Goal: Task Accomplishment & Management: Check status

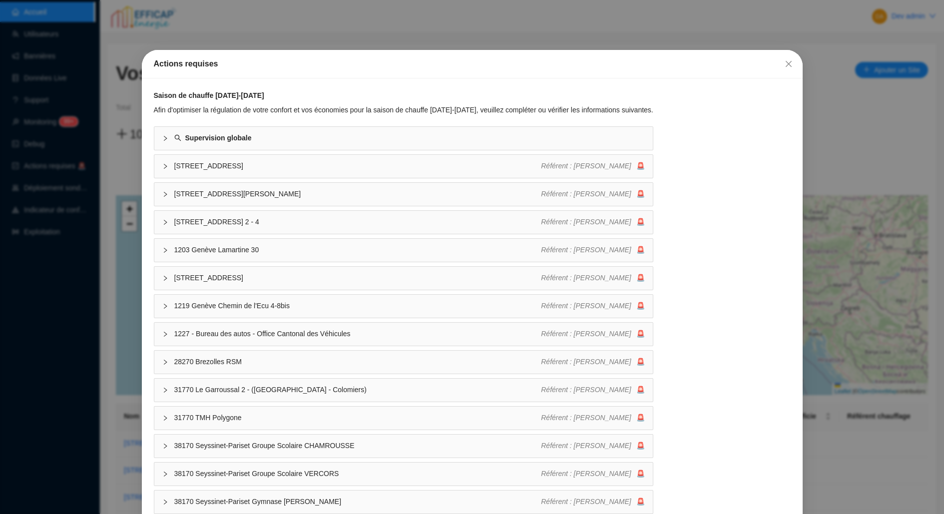
click at [554, 45] on div "Actions requises Saison de chauffe [DATE]-[DATE] Afin d'optimiser la régulation…" at bounding box center [472, 257] width 944 height 514
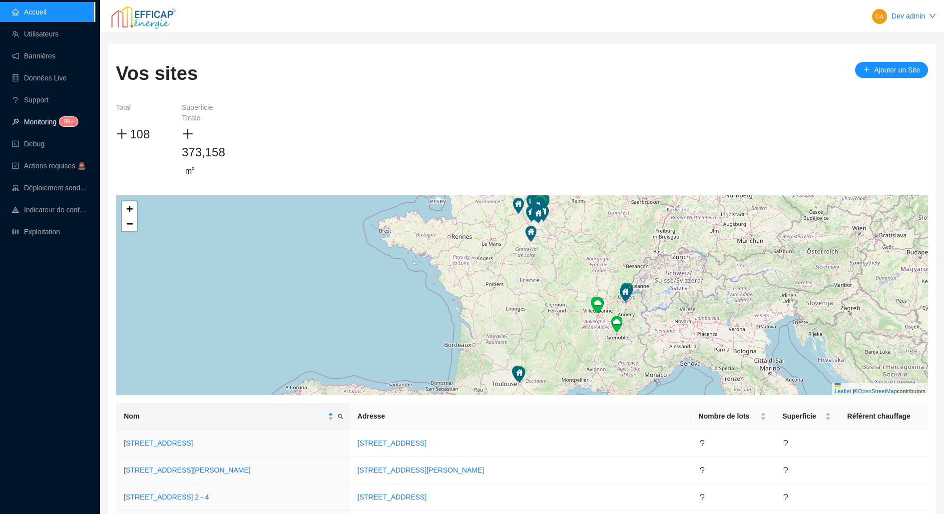
click at [61, 121] on span "99+" at bounding box center [65, 122] width 18 height 8
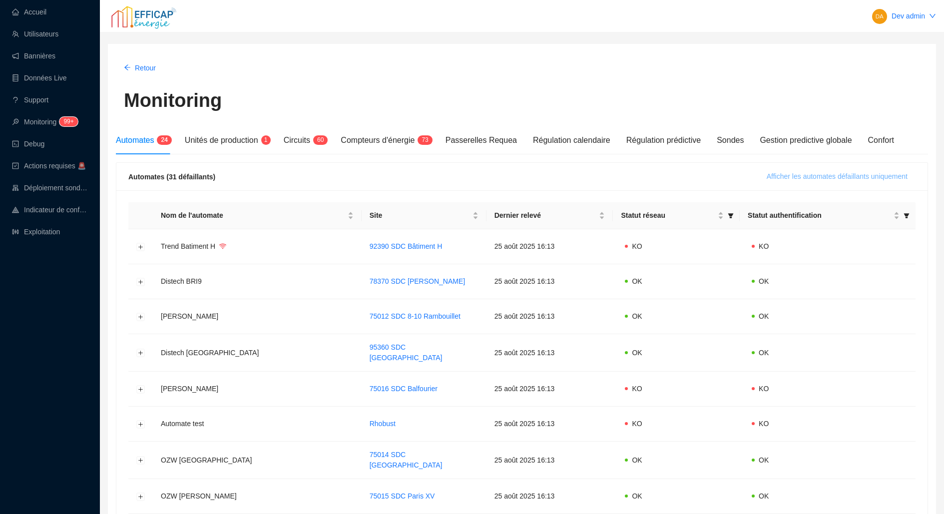
click at [759, 178] on button "Afficher les automates défaillants uniquement" at bounding box center [837, 177] width 157 height 16
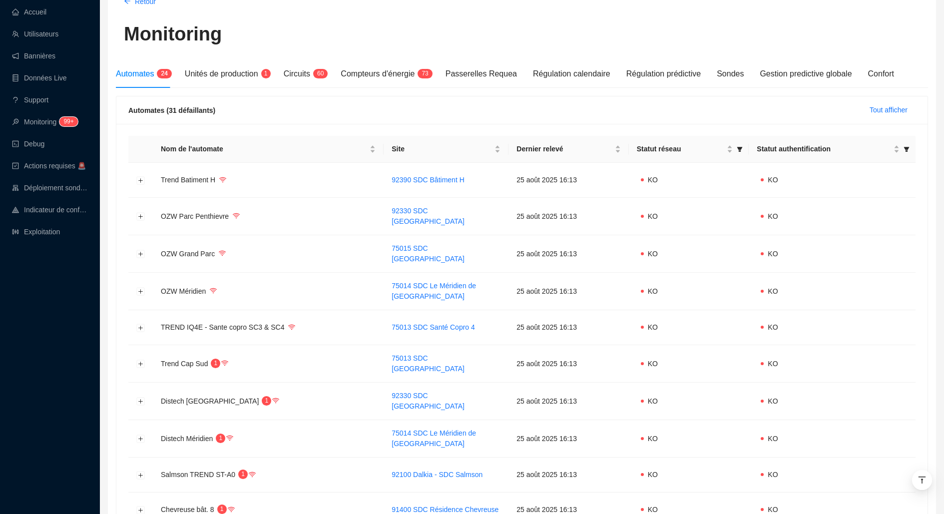
scroll to position [21, 0]
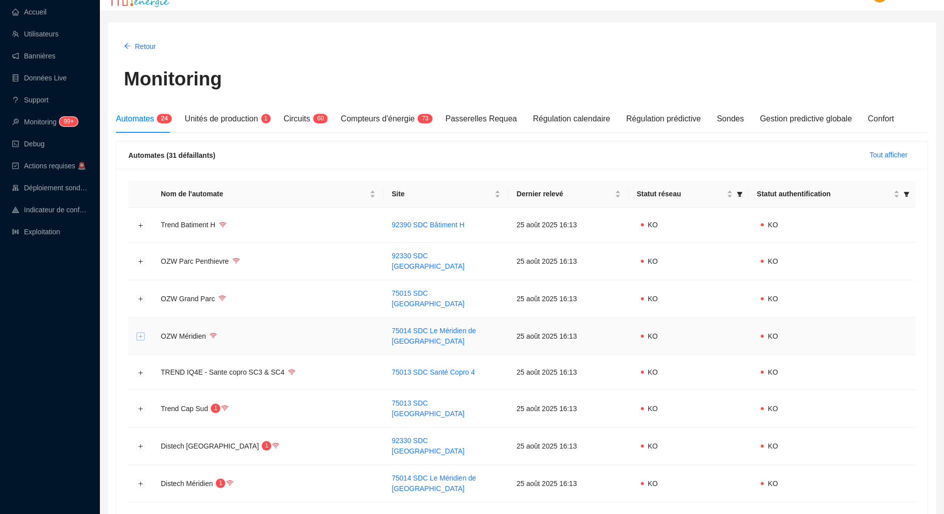
click at [138, 333] on button "Développer la ligne" at bounding box center [141, 337] width 8 height 8
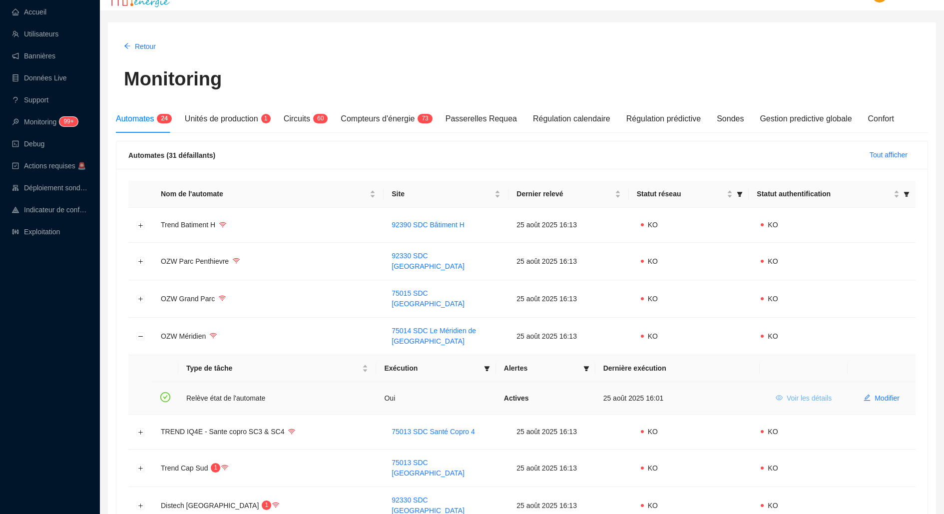
click at [795, 393] on span "Voir les détails" at bounding box center [809, 398] width 45 height 10
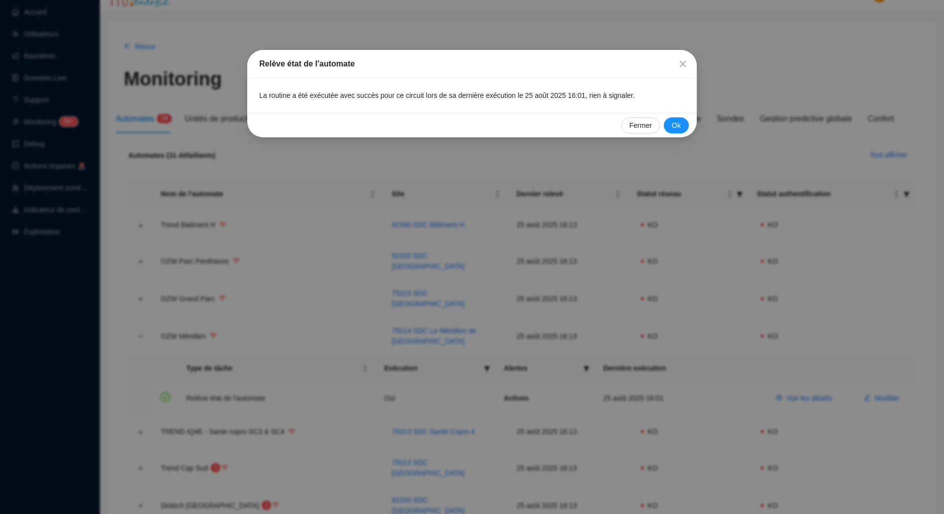
click at [752, 355] on div "Relève état de l'automate La routine a été exécutée avec succès pour ce circuit…" at bounding box center [472, 257] width 944 height 514
